Goal: Use online tool/utility

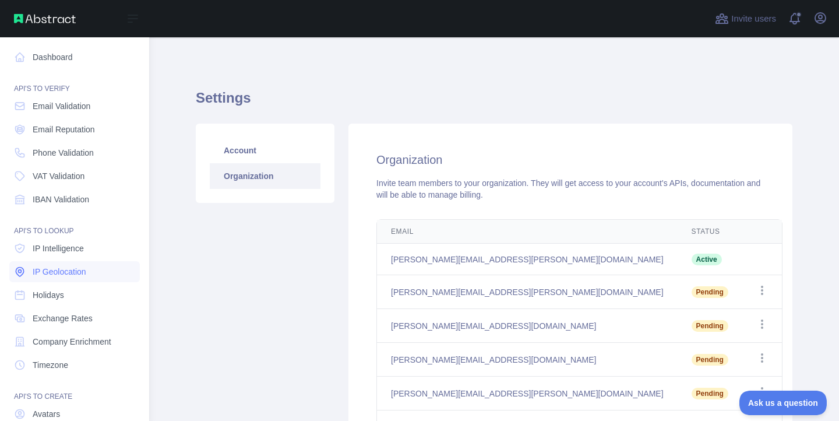
click at [57, 277] on span "IP Geolocation" at bounding box center [60, 272] width 54 height 12
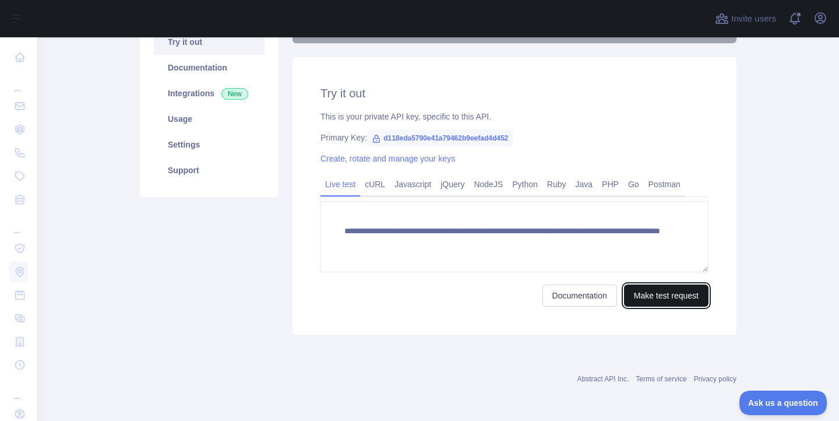
click at [656, 302] on button "Make test request" at bounding box center [666, 295] width 85 height 22
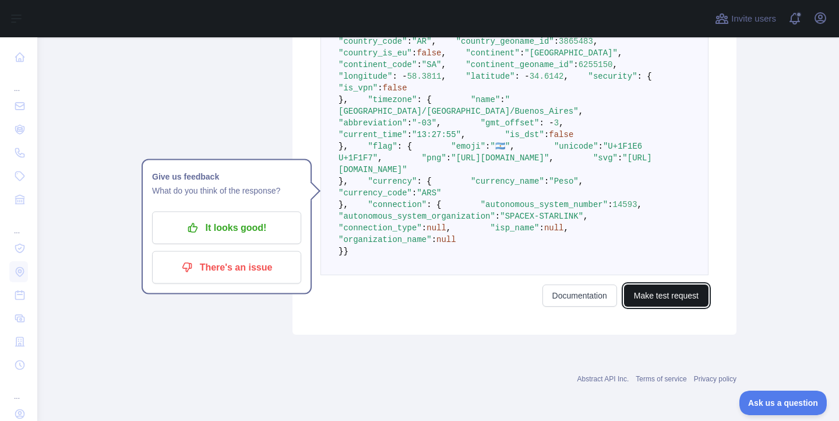
scroll to position [686, 0]
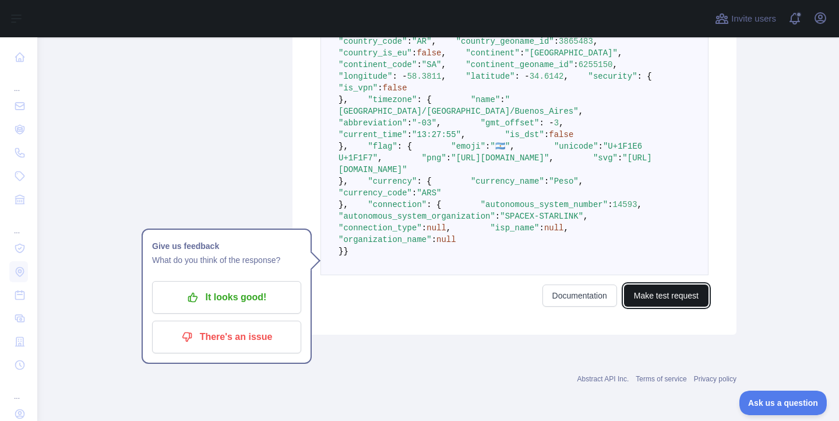
click at [666, 307] on button "Make test request" at bounding box center [666, 295] width 85 height 22
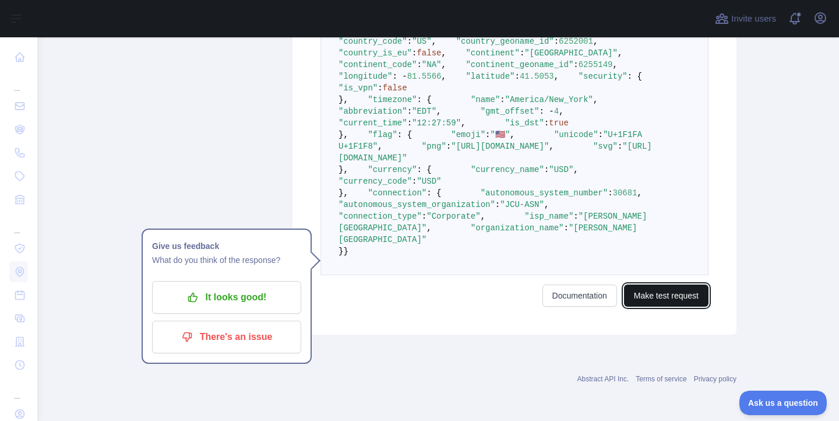
click at [666, 307] on button "Make test request" at bounding box center [666, 295] width 85 height 22
